Goal: Task Accomplishment & Management: Manage account settings

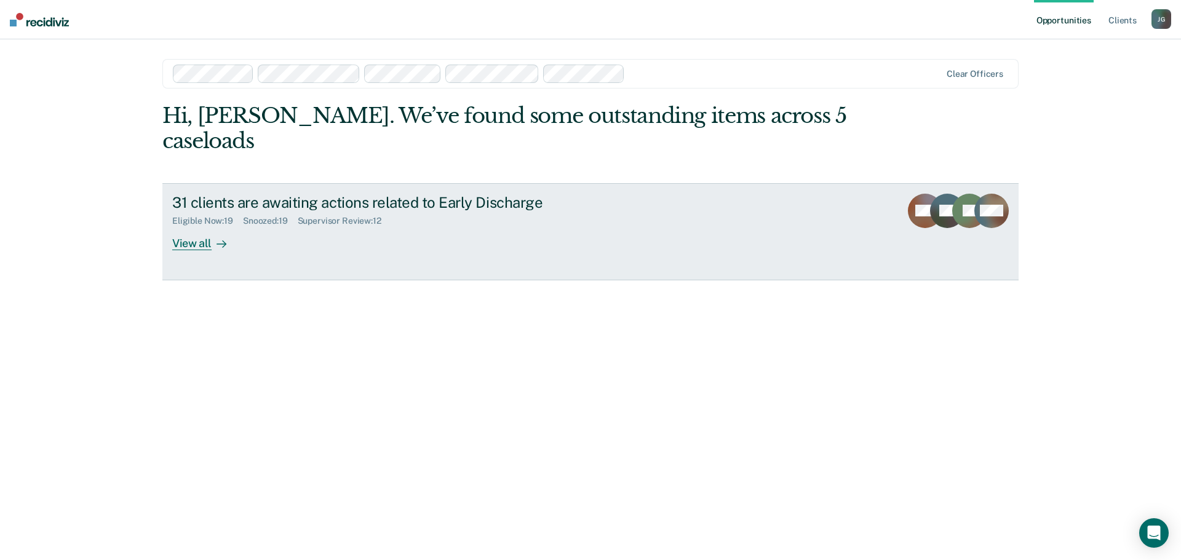
click at [338, 216] on div "Supervisor Review : 12" at bounding box center [345, 221] width 94 height 10
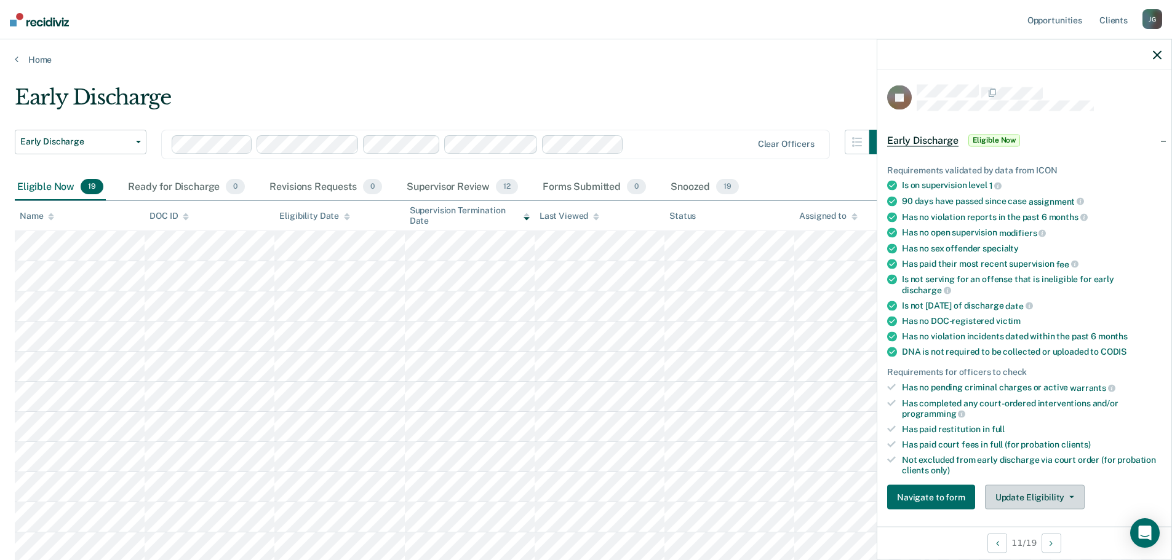
click at [1054, 498] on button "Update Eligibility" at bounding box center [1035, 497] width 100 height 25
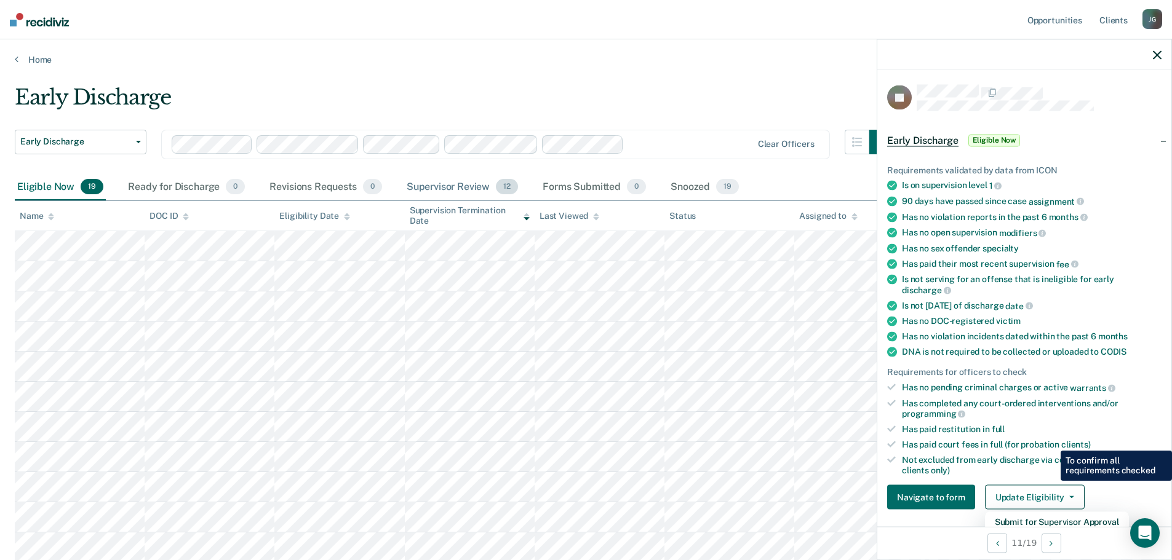
click at [474, 185] on div "Supervisor Review 12" at bounding box center [462, 187] width 116 height 27
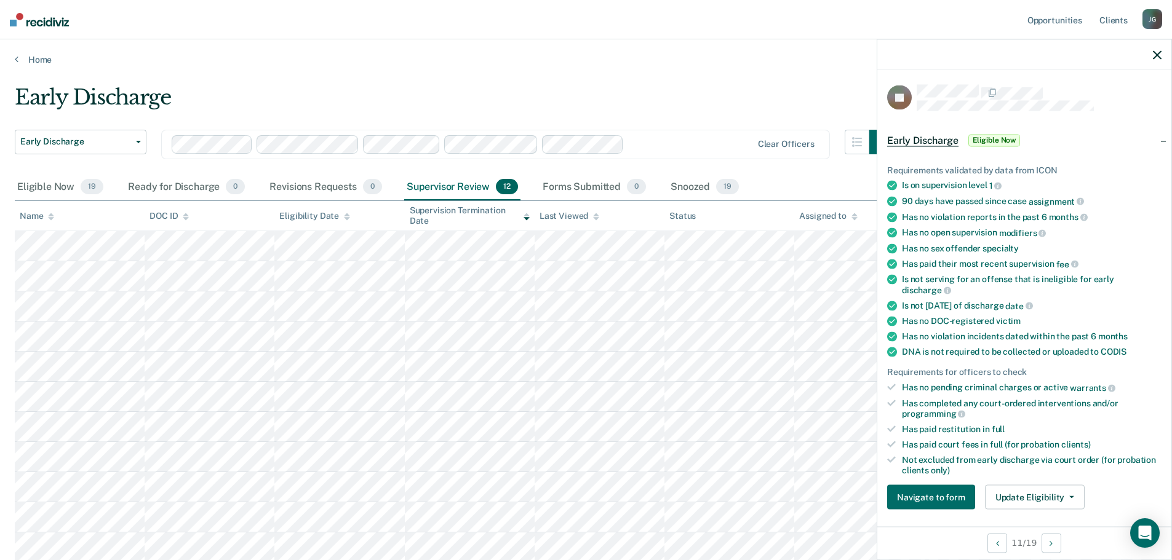
click at [1159, 56] on icon "button" at bounding box center [1157, 54] width 9 height 9
click at [1028, 498] on button "Review" at bounding box center [1015, 497] width 60 height 25
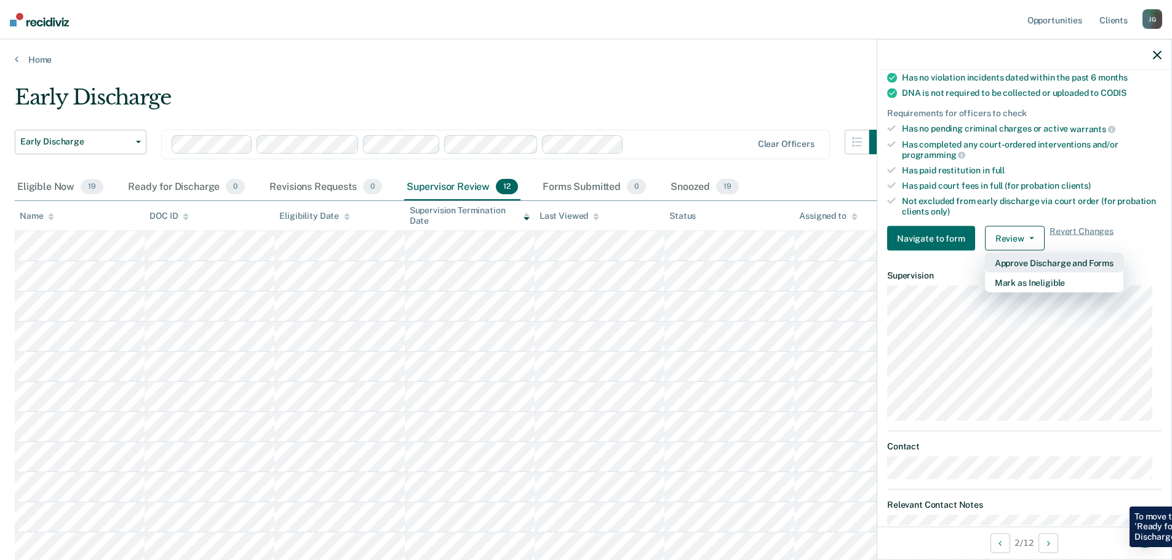
scroll to position [292, 0]
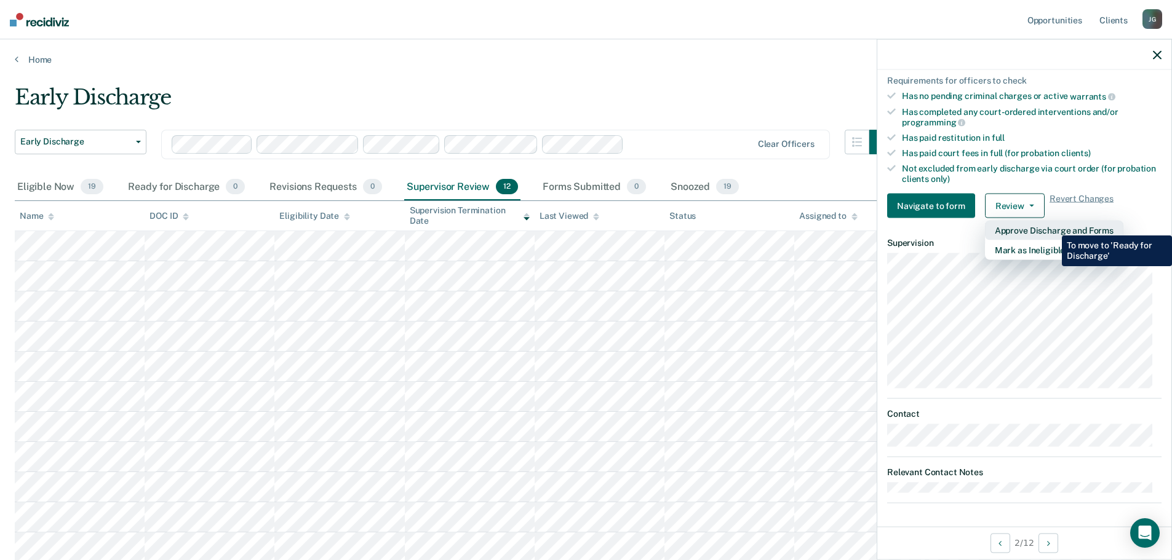
click at [1053, 226] on button "Approve Discharge and Forms" at bounding box center [1054, 231] width 138 height 20
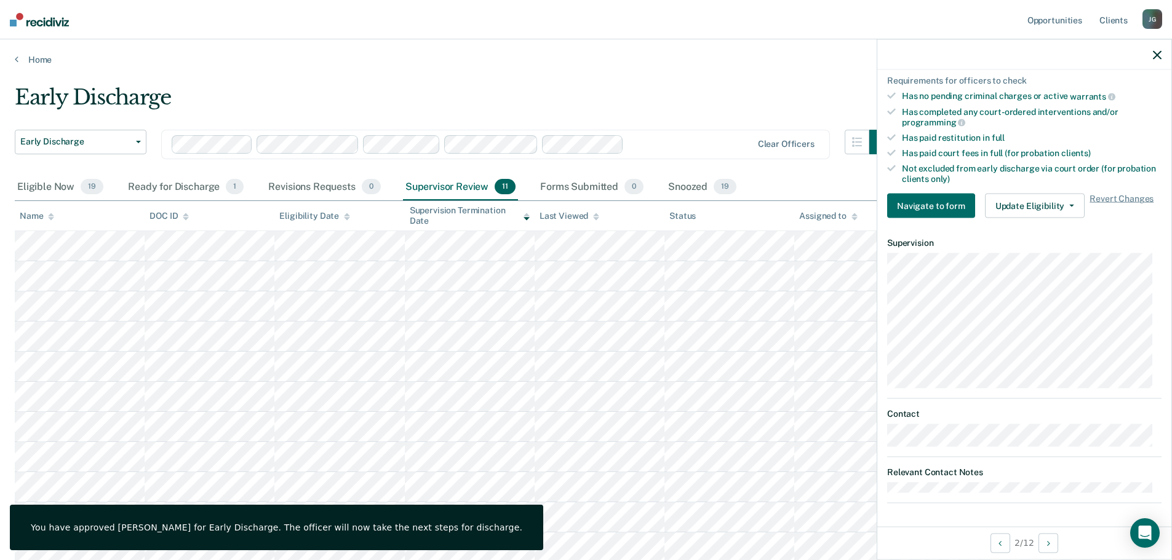
click at [1158, 52] on icon "button" at bounding box center [1157, 54] width 9 height 9
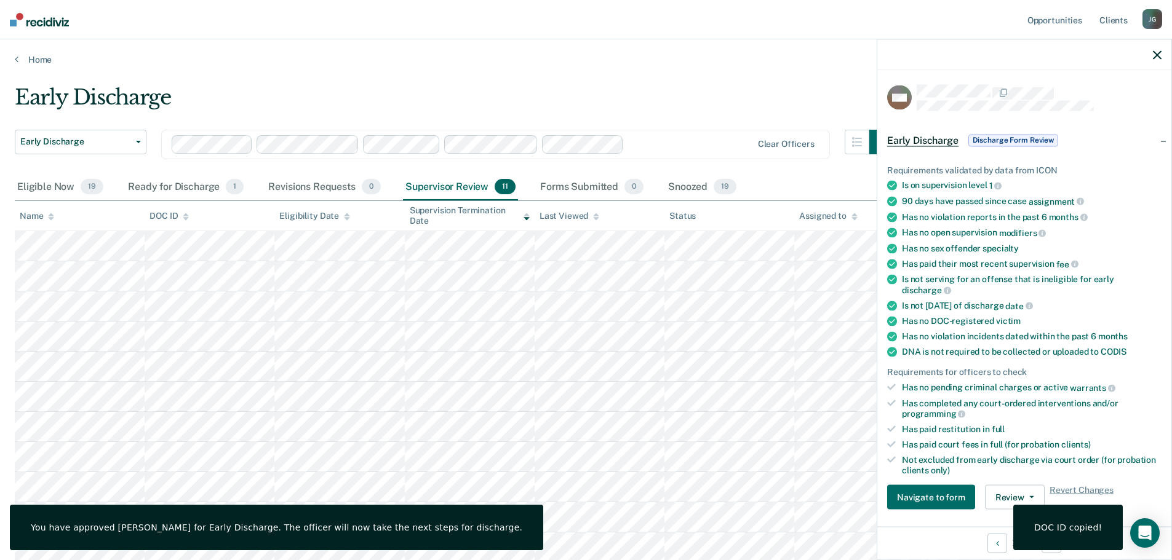
scroll to position [246, 0]
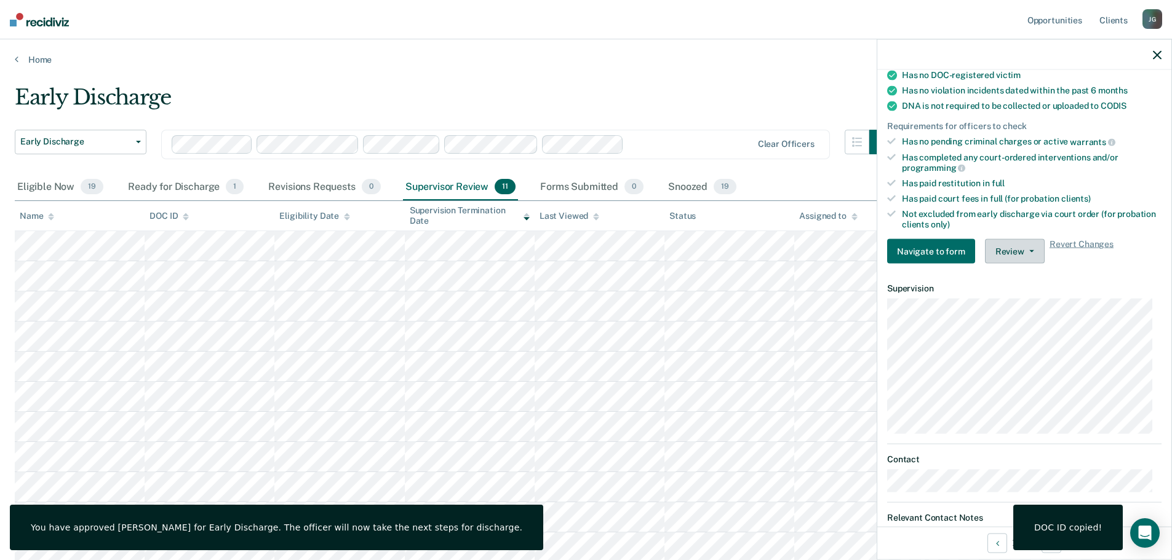
click at [1023, 253] on button "Review" at bounding box center [1015, 251] width 60 height 25
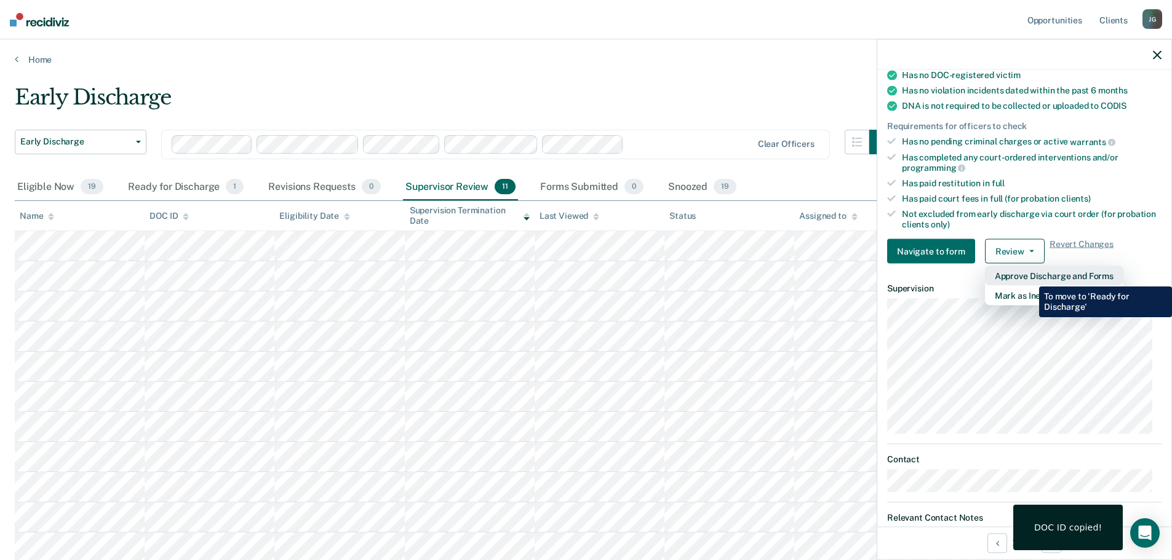
click at [1031, 277] on button "Approve Discharge and Forms" at bounding box center [1054, 276] width 138 height 20
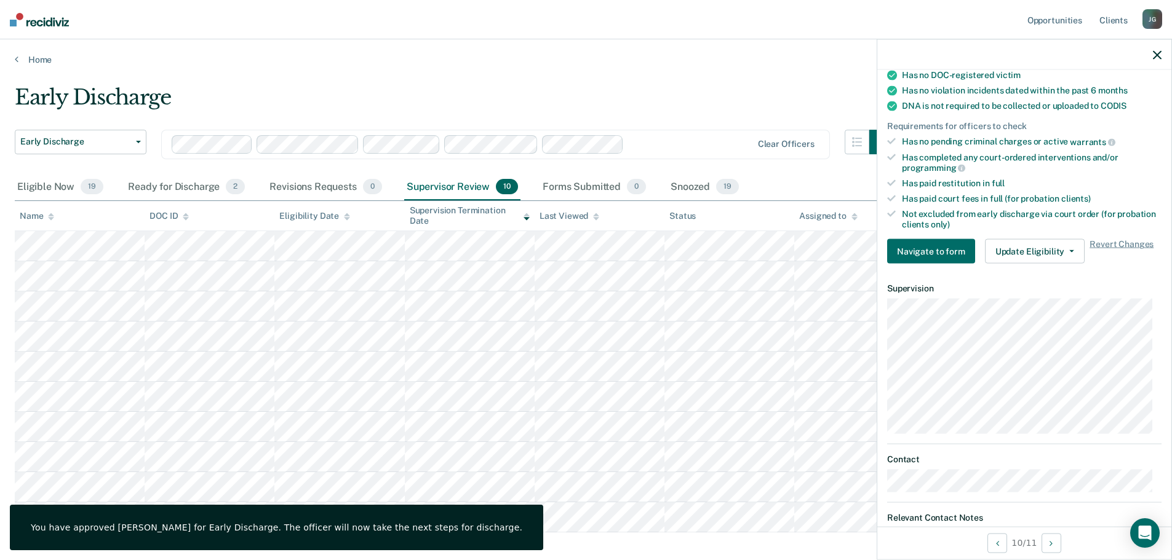
click at [1159, 50] on icon "button" at bounding box center [1157, 54] width 9 height 9
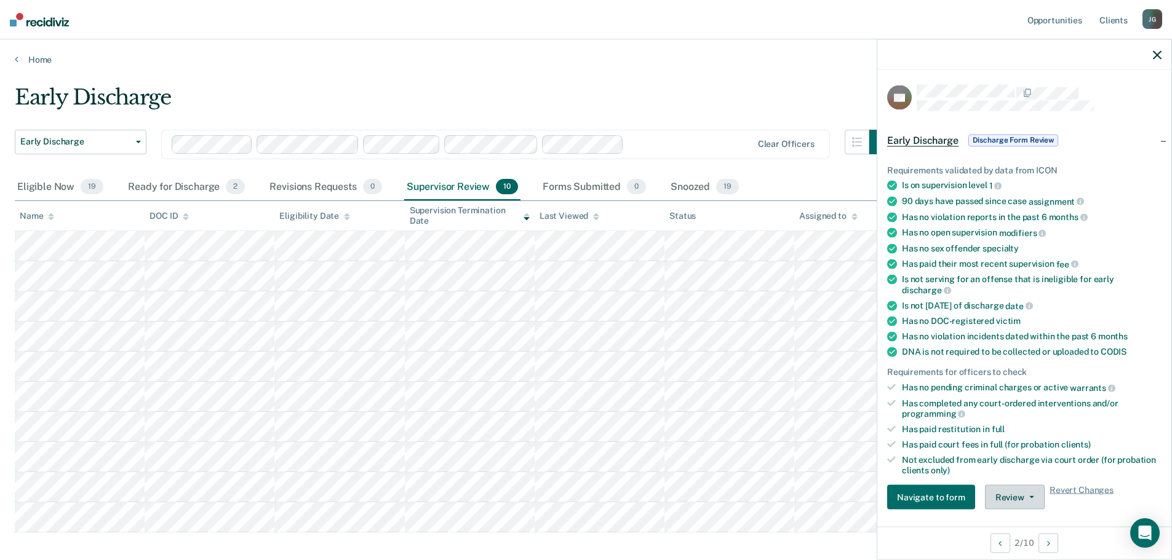
click at [1013, 496] on button "Review" at bounding box center [1015, 497] width 60 height 25
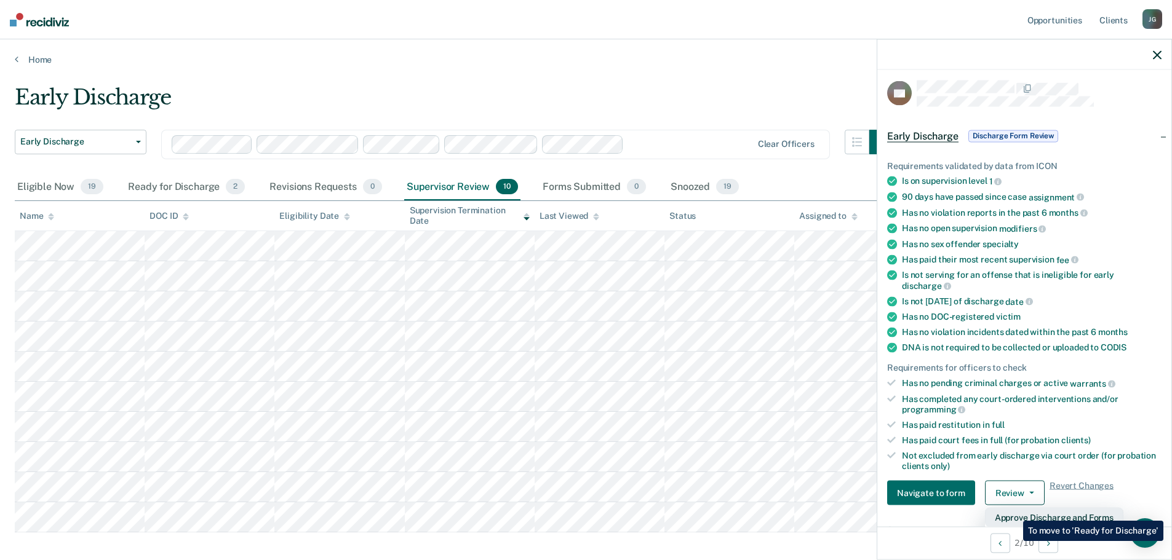
click at [1014, 512] on button "Approve Discharge and Forms" at bounding box center [1054, 518] width 138 height 20
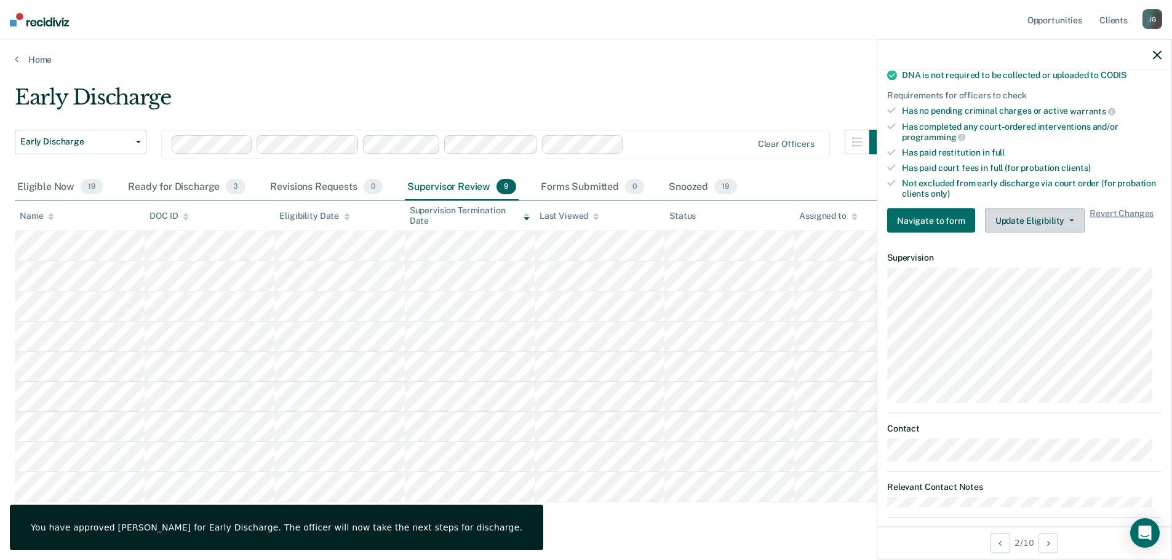
scroll to position [292, 0]
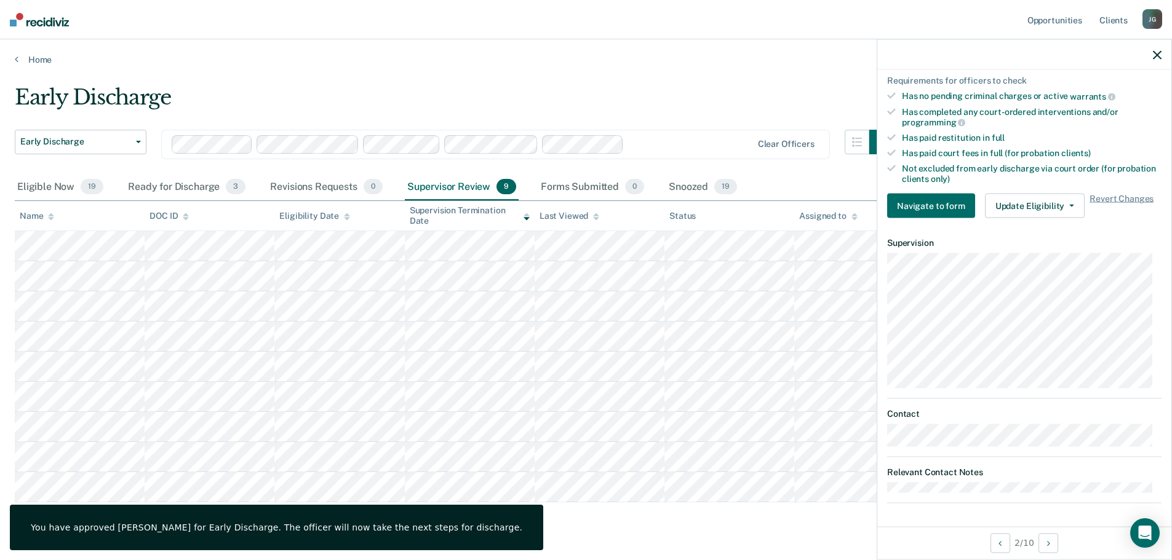
click at [1157, 49] on button "button" at bounding box center [1157, 54] width 9 height 10
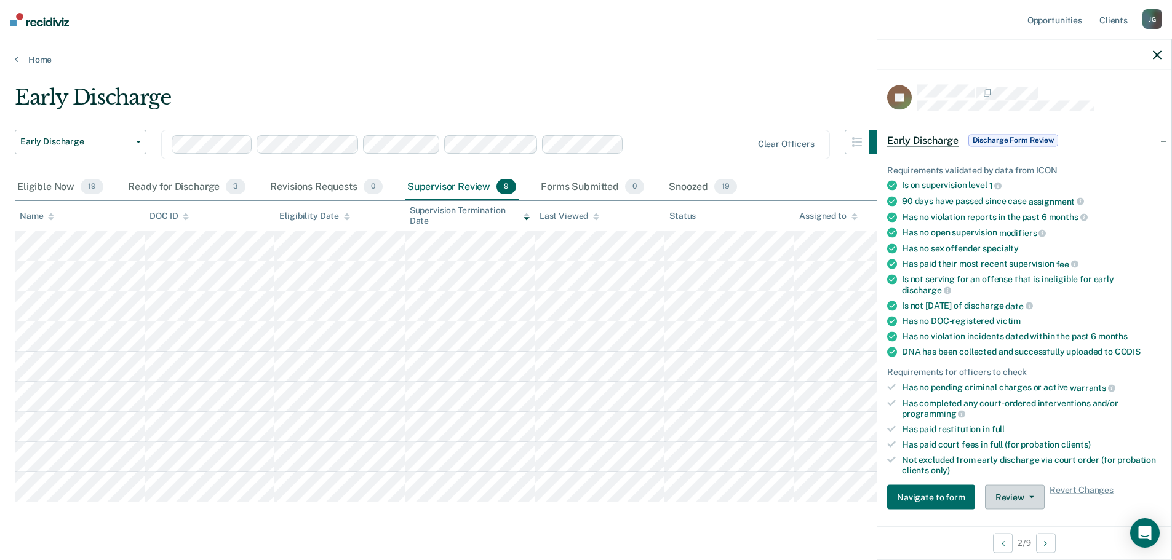
click at [1032, 492] on button "Review" at bounding box center [1015, 497] width 60 height 25
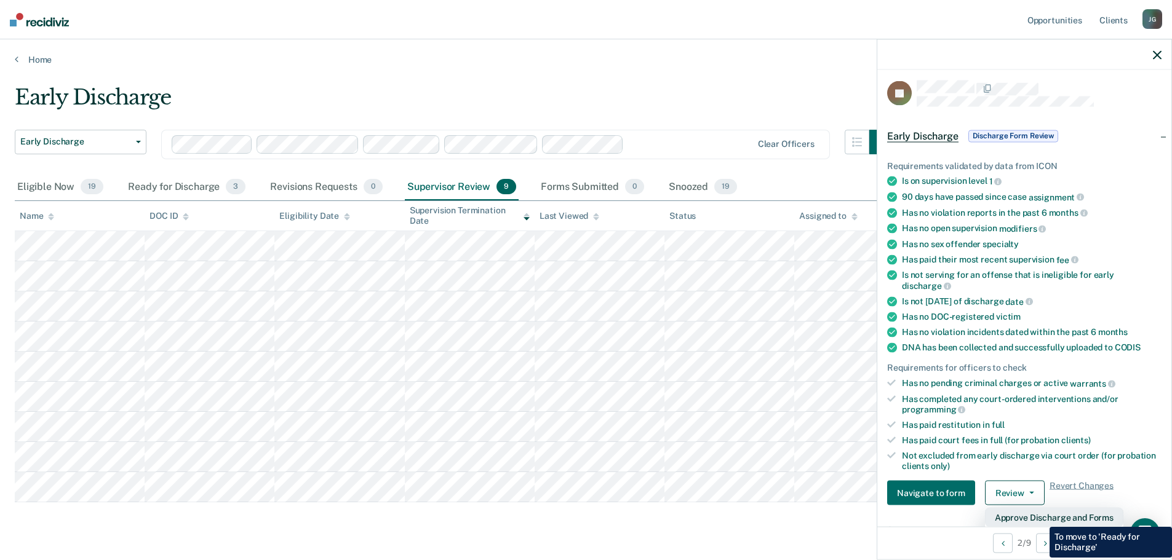
click at [1040, 517] on button "Approve Discharge and Forms" at bounding box center [1054, 518] width 138 height 20
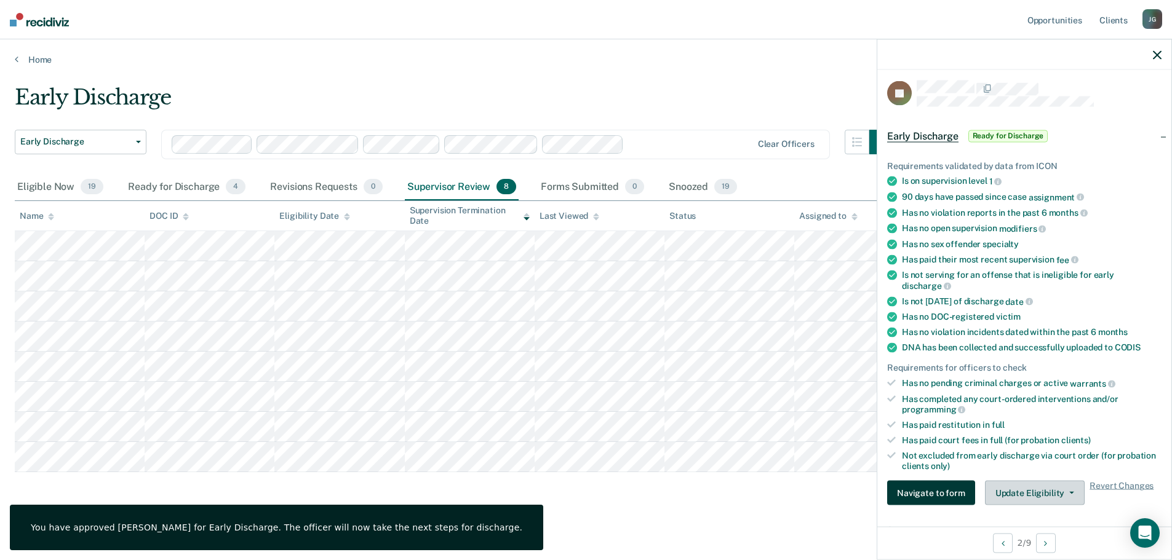
scroll to position [1, 0]
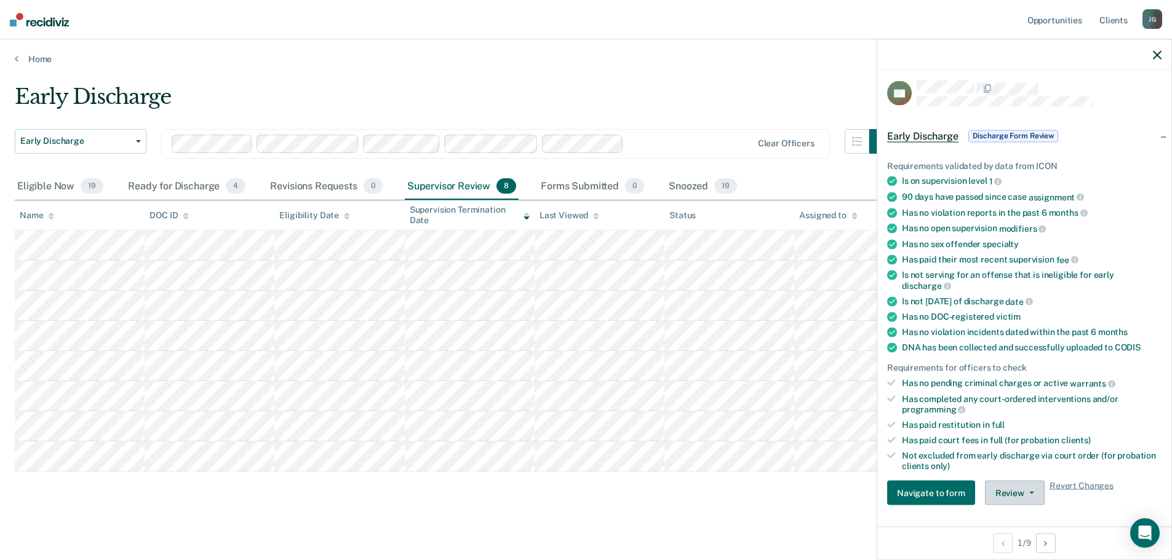
click at [1031, 500] on button "Review" at bounding box center [1015, 493] width 60 height 25
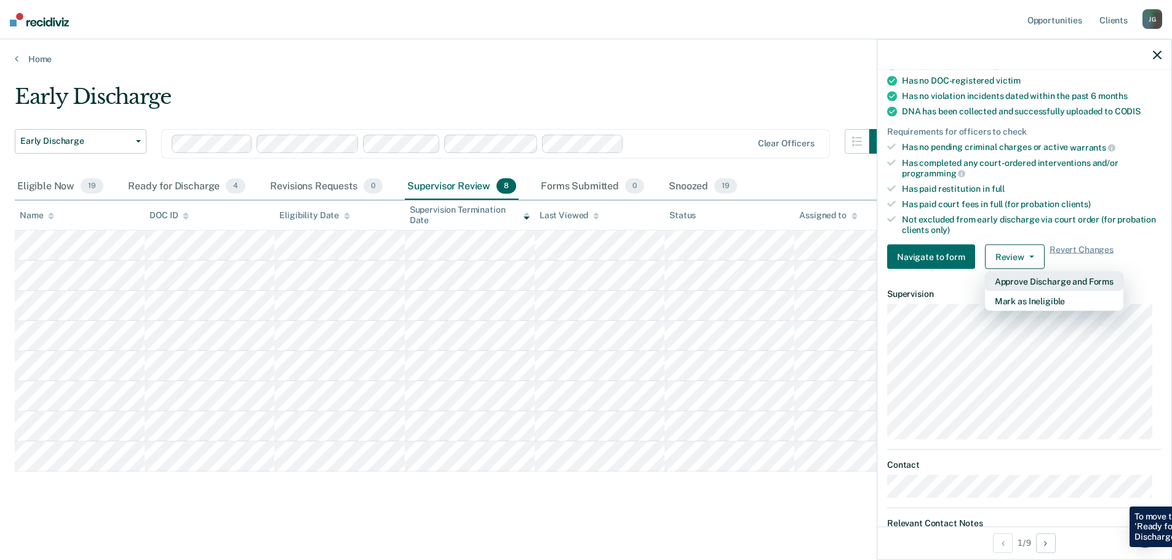
scroll to position [250, 0]
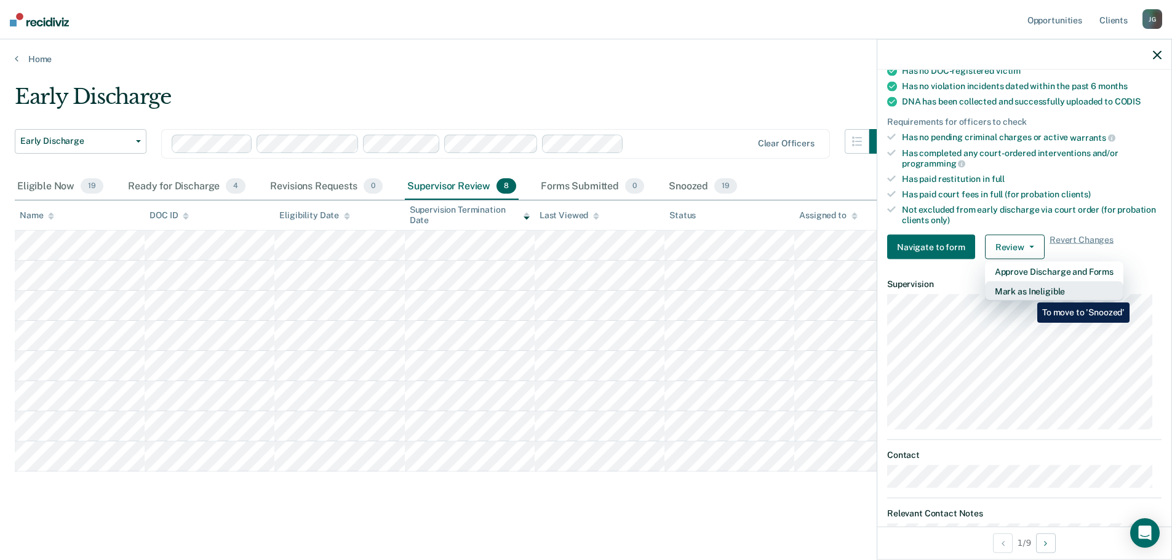
click at [1028, 293] on button "Mark as Ineligible" at bounding box center [1054, 292] width 138 height 20
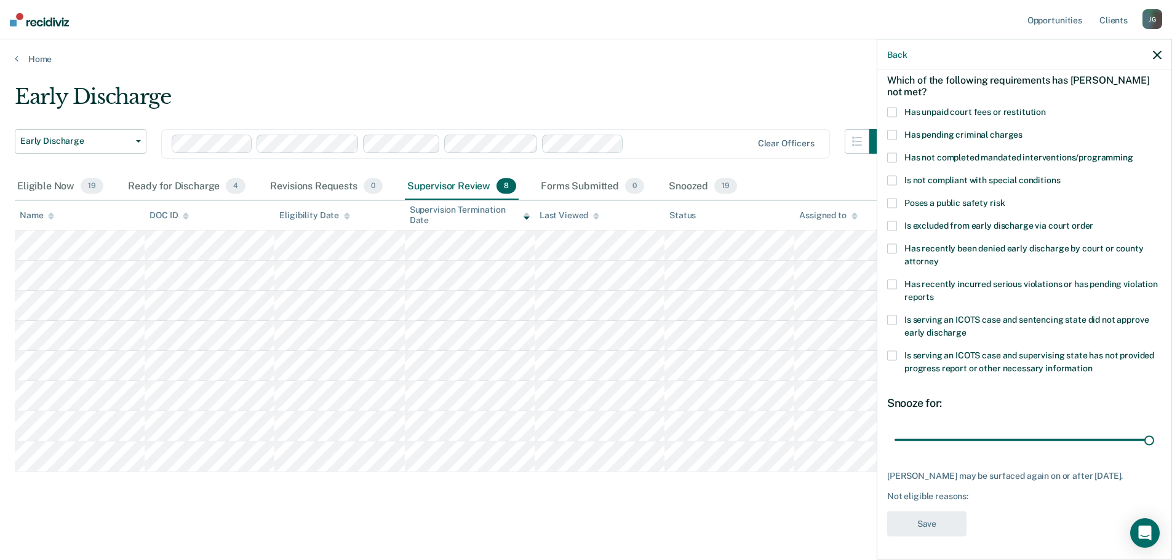
drag, startPoint x: 977, startPoint y: 438, endPoint x: 1172, endPoint y: 444, distance: 195.1
click at [1154, 444] on input "range" at bounding box center [1025, 440] width 260 height 22
drag, startPoint x: 1139, startPoint y: 444, endPoint x: 894, endPoint y: 451, distance: 245.6
type input "1"
click at [895, 451] on input "range" at bounding box center [1025, 440] width 260 height 22
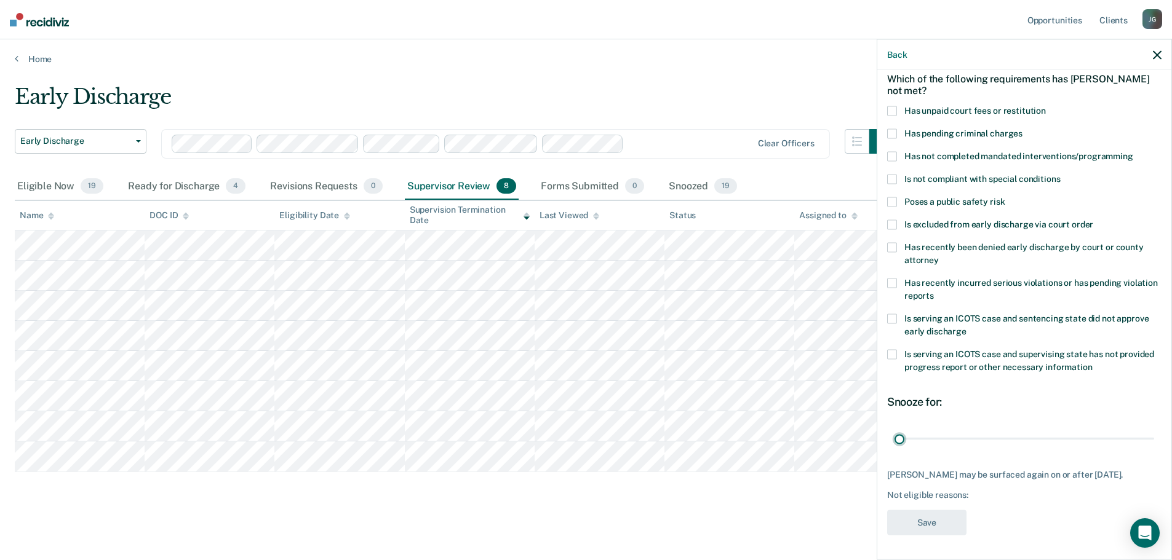
scroll to position [67, 0]
click at [896, 242] on span at bounding box center [892, 247] width 10 height 10
click at [939, 255] on input "Has recently been denied early discharge by court or county attorney" at bounding box center [939, 255] width 0 height 0
click at [1158, 57] on icon "button" at bounding box center [1157, 54] width 9 height 9
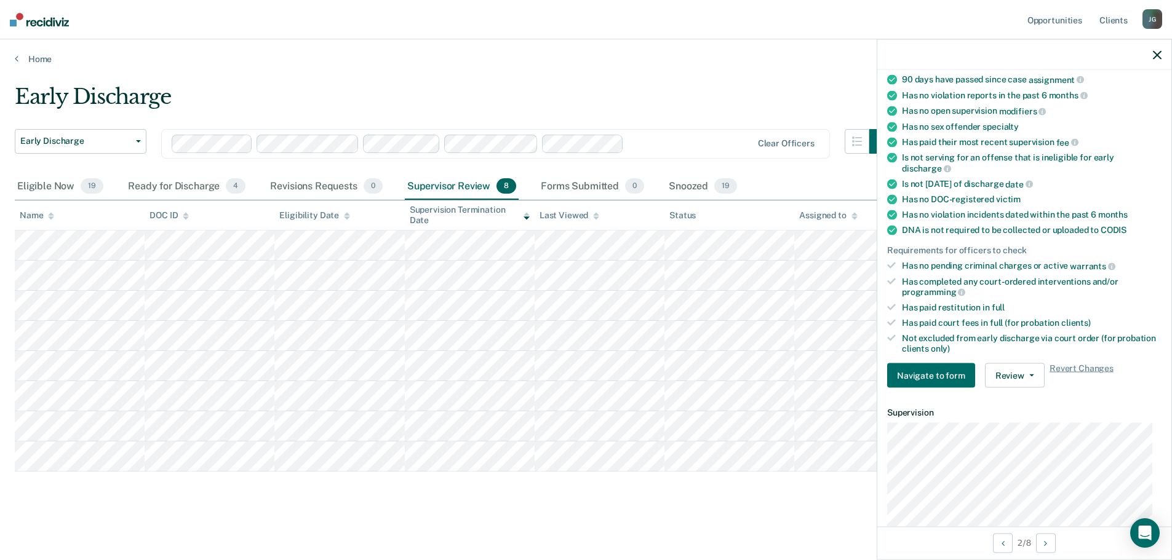
scroll to position [292, 0]
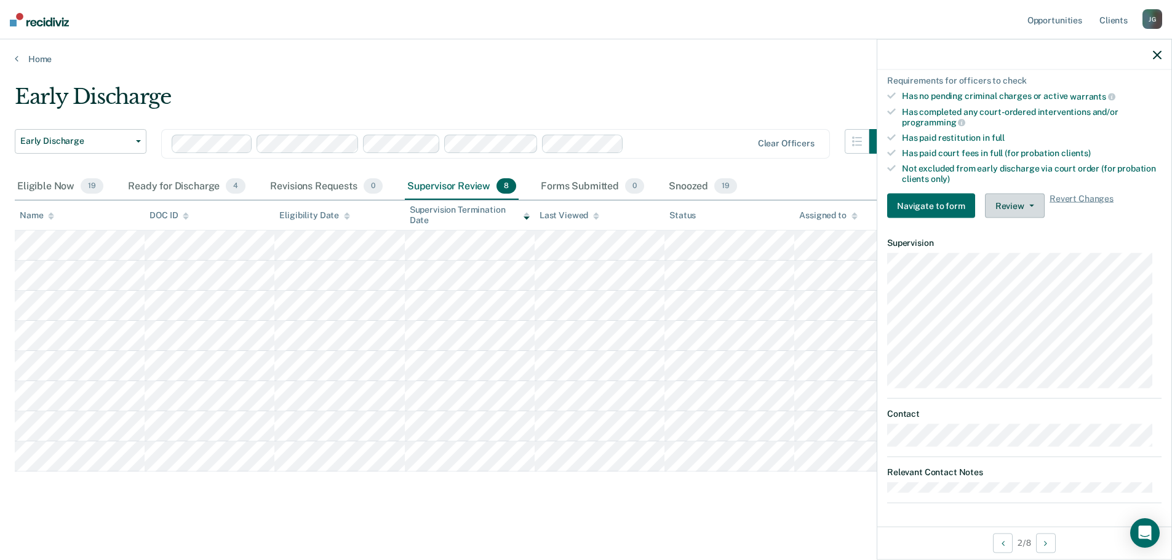
click at [1019, 204] on button "Review" at bounding box center [1015, 206] width 60 height 25
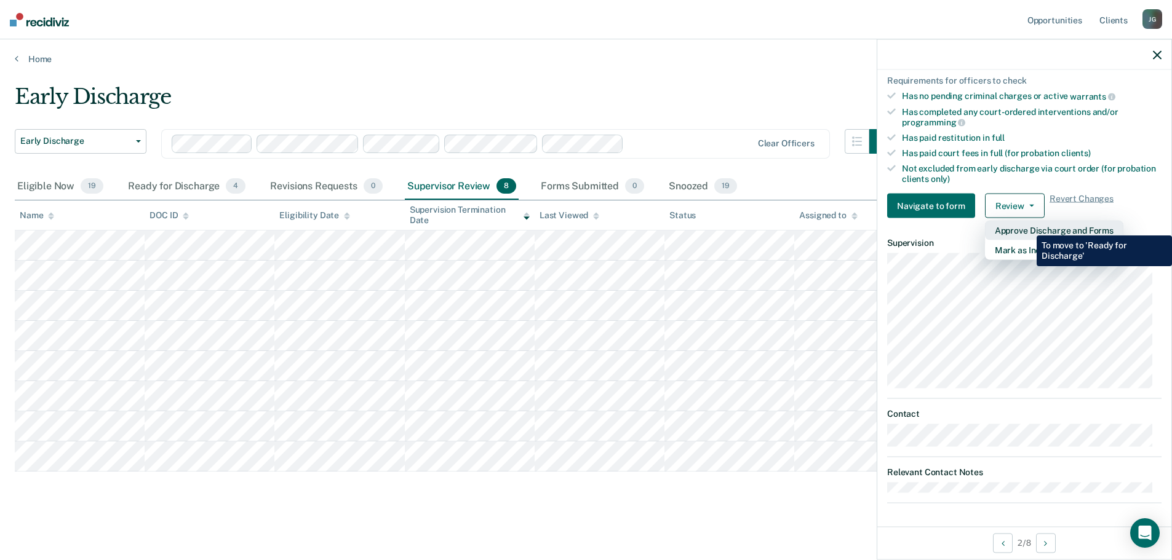
click at [1027, 226] on button "Approve Discharge and Forms" at bounding box center [1054, 231] width 138 height 20
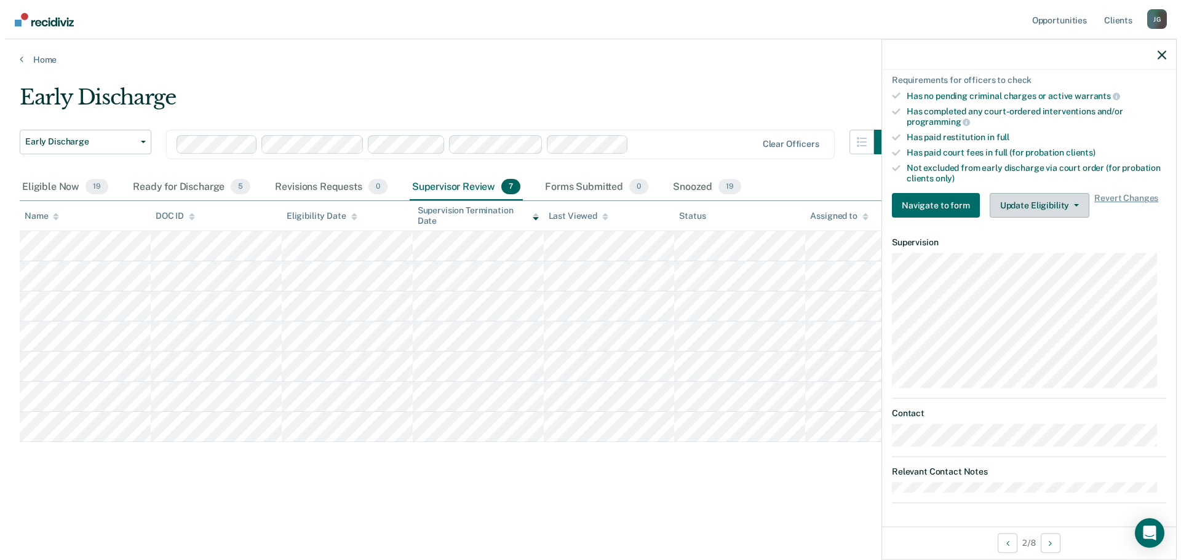
scroll to position [0, 0]
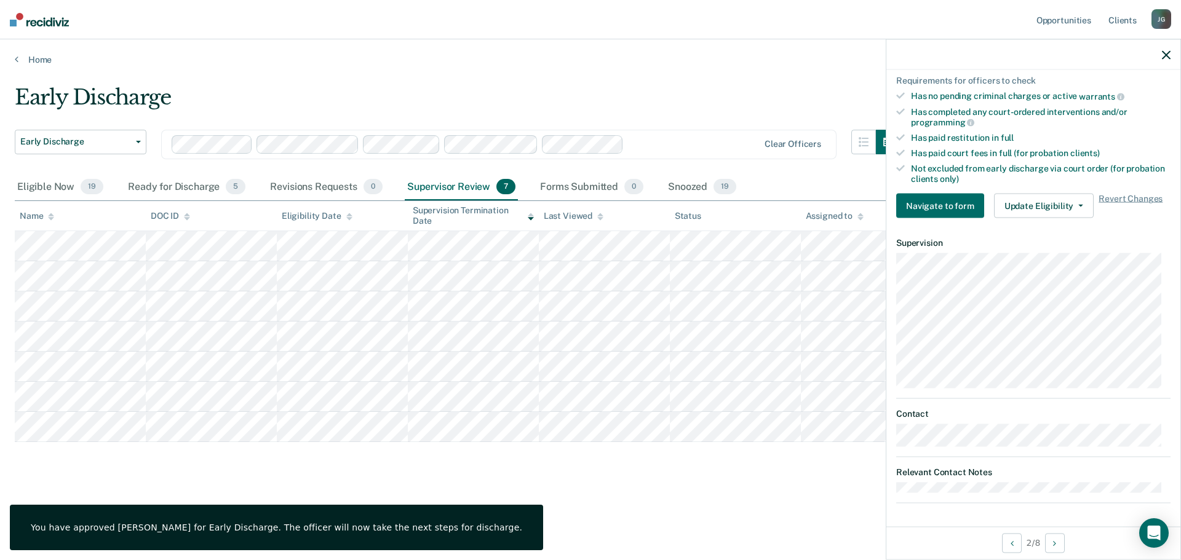
click at [1167, 50] on icon "button" at bounding box center [1166, 54] width 9 height 9
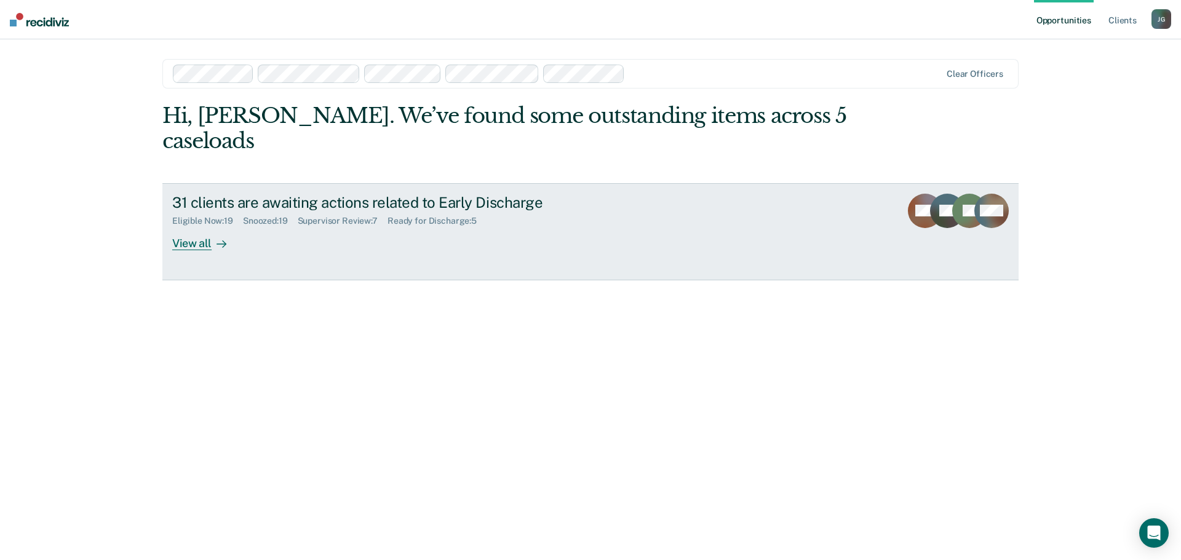
click at [194, 226] on div "View all" at bounding box center [206, 238] width 69 height 24
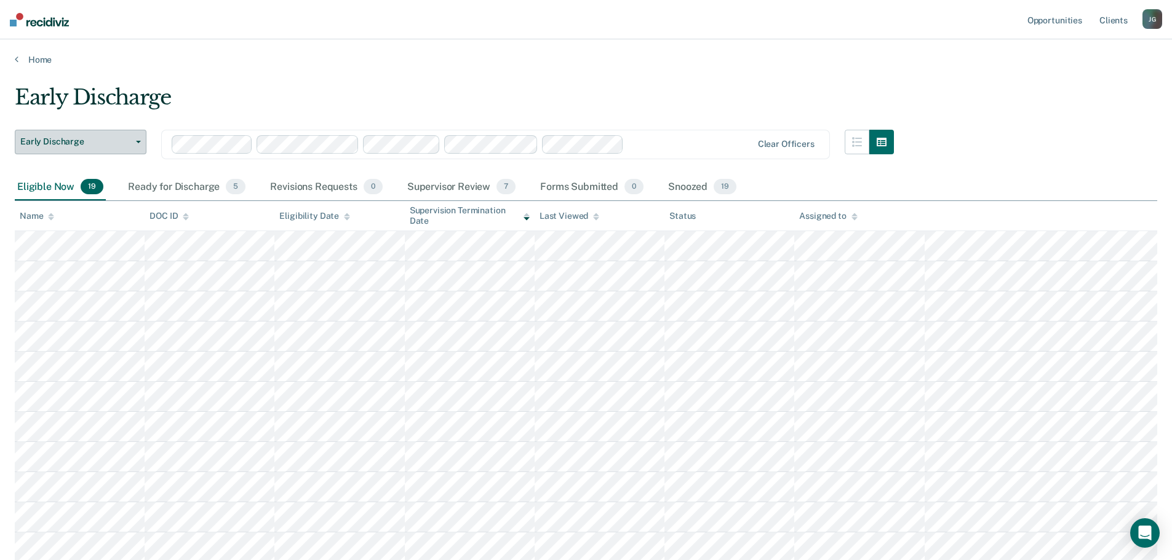
click at [140, 146] on button "Early Discharge" at bounding box center [81, 142] width 132 height 25
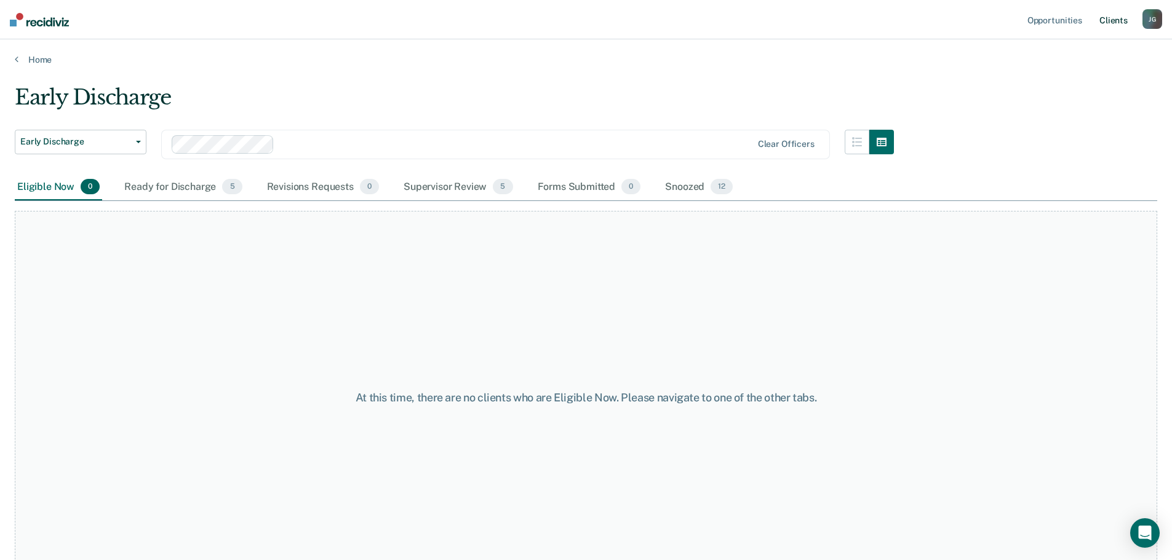
click at [1109, 22] on link "Client s" at bounding box center [1113, 19] width 33 height 39
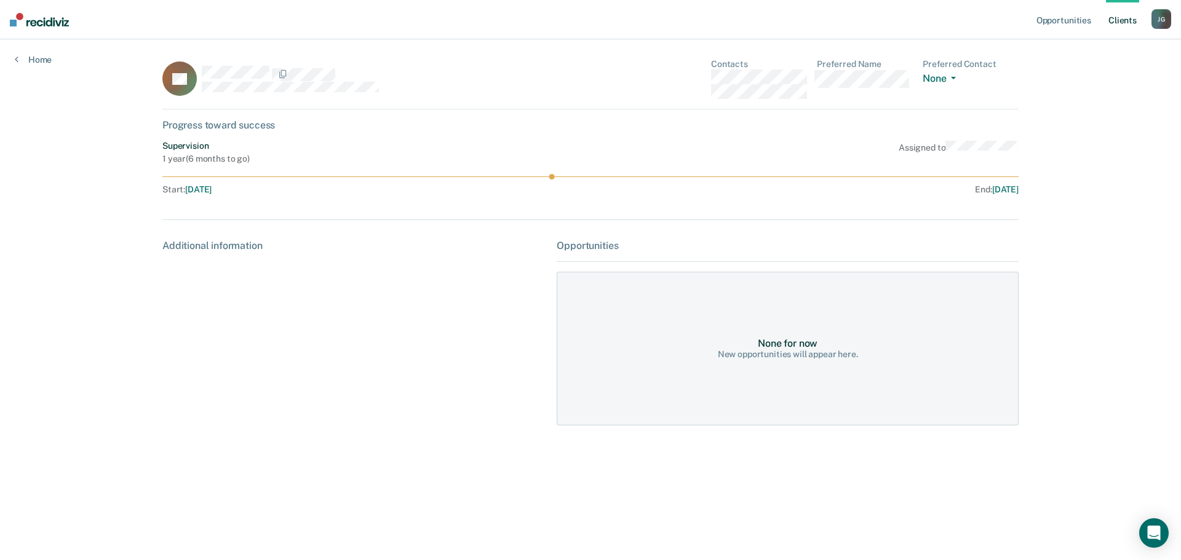
drag, startPoint x: 552, startPoint y: 177, endPoint x: 602, endPoint y: 177, distance: 49.8
click at [602, 177] on icon at bounding box center [590, 177] width 856 height 6
click at [800, 357] on div "New opportunities will appear here." at bounding box center [788, 354] width 140 height 10
click at [801, 343] on div "None for now" at bounding box center [788, 344] width 60 height 12
click at [599, 241] on div "Opportunities" at bounding box center [788, 246] width 462 height 12
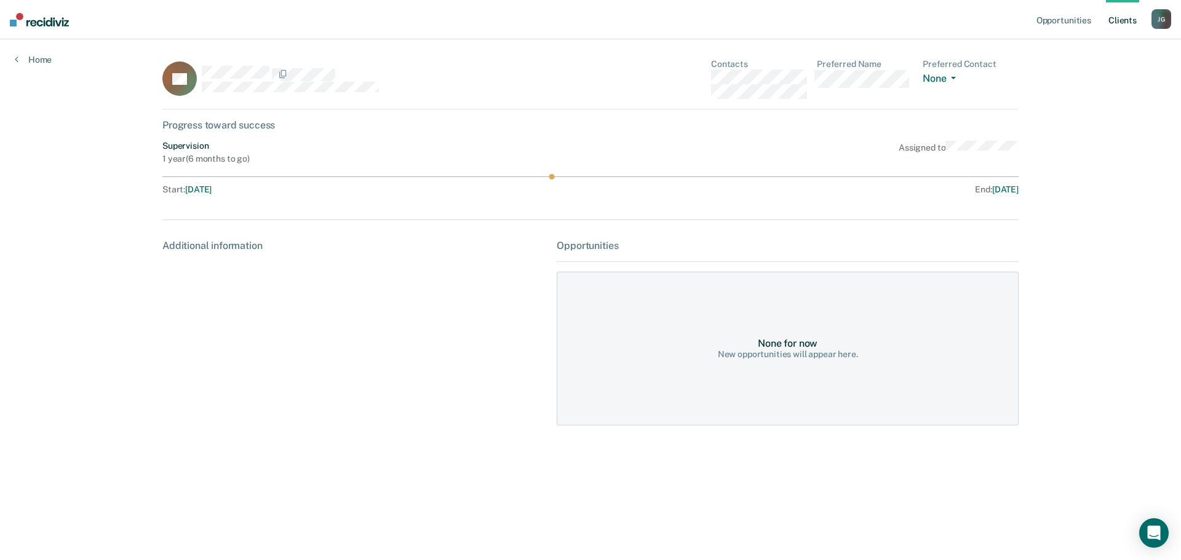
click at [201, 249] on div "Additional information" at bounding box center [354, 246] width 385 height 12
